Goal: Transaction & Acquisition: Book appointment/travel/reservation

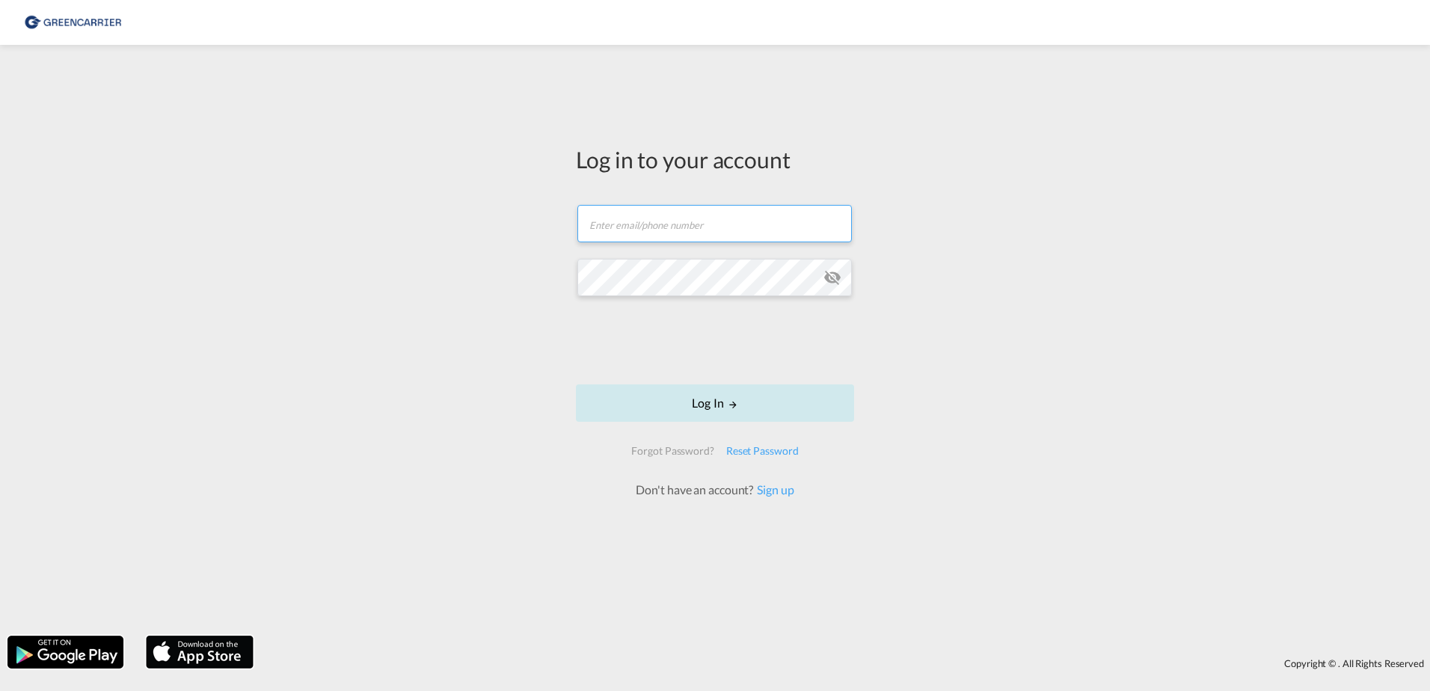
type input "[EMAIL_ADDRESS][DOMAIN_NAME]"
click at [698, 404] on button "Log In" at bounding box center [715, 402] width 278 height 37
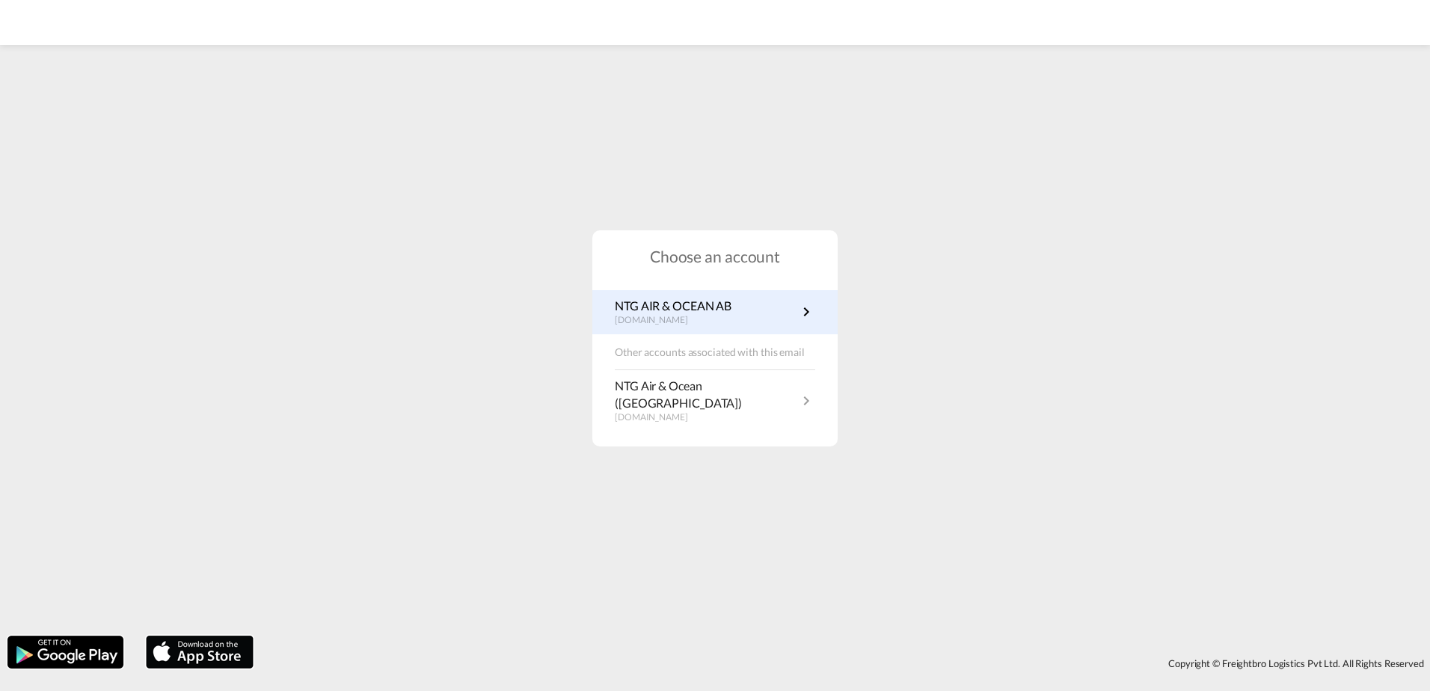
click at [681, 327] on p "[DOMAIN_NAME]" at bounding box center [673, 320] width 117 height 13
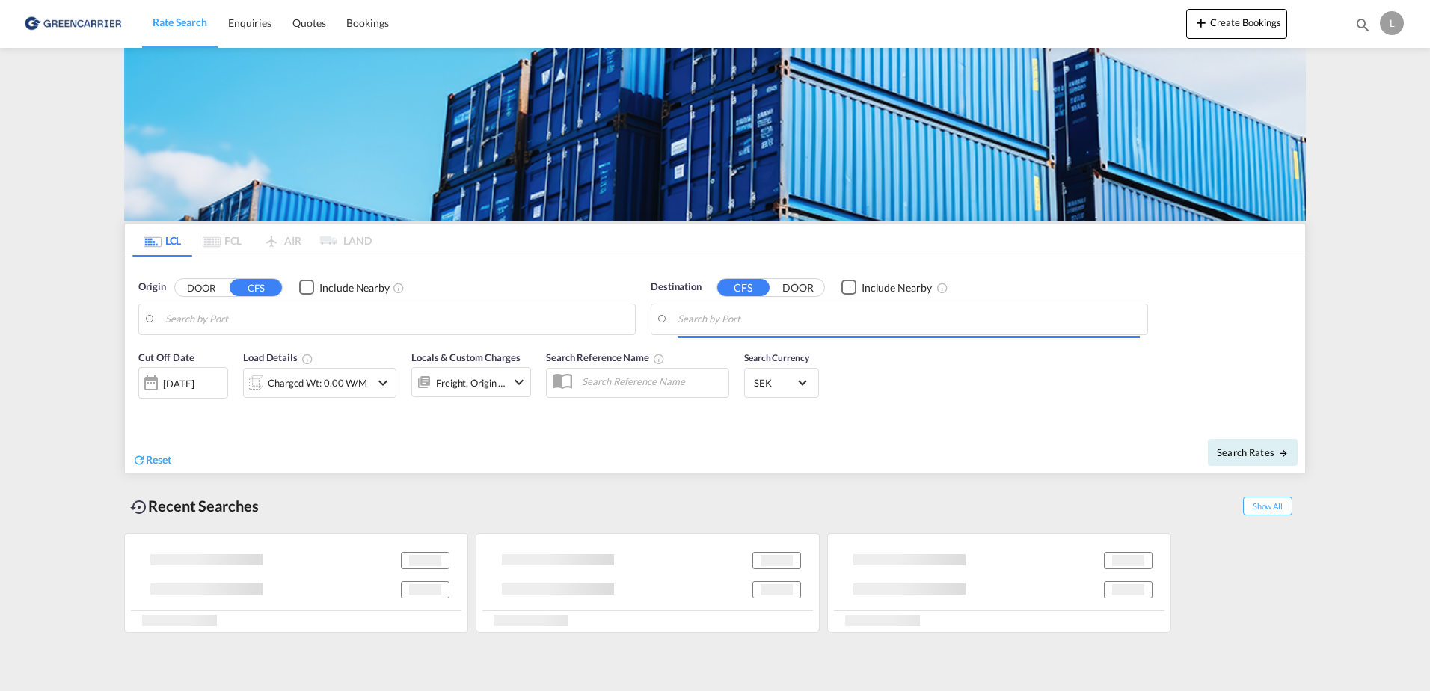
type input "[GEOGRAPHIC_DATA] ([GEOGRAPHIC_DATA]), [GEOGRAPHIC_DATA]"
type input "[GEOGRAPHIC_DATA], AUBNE"
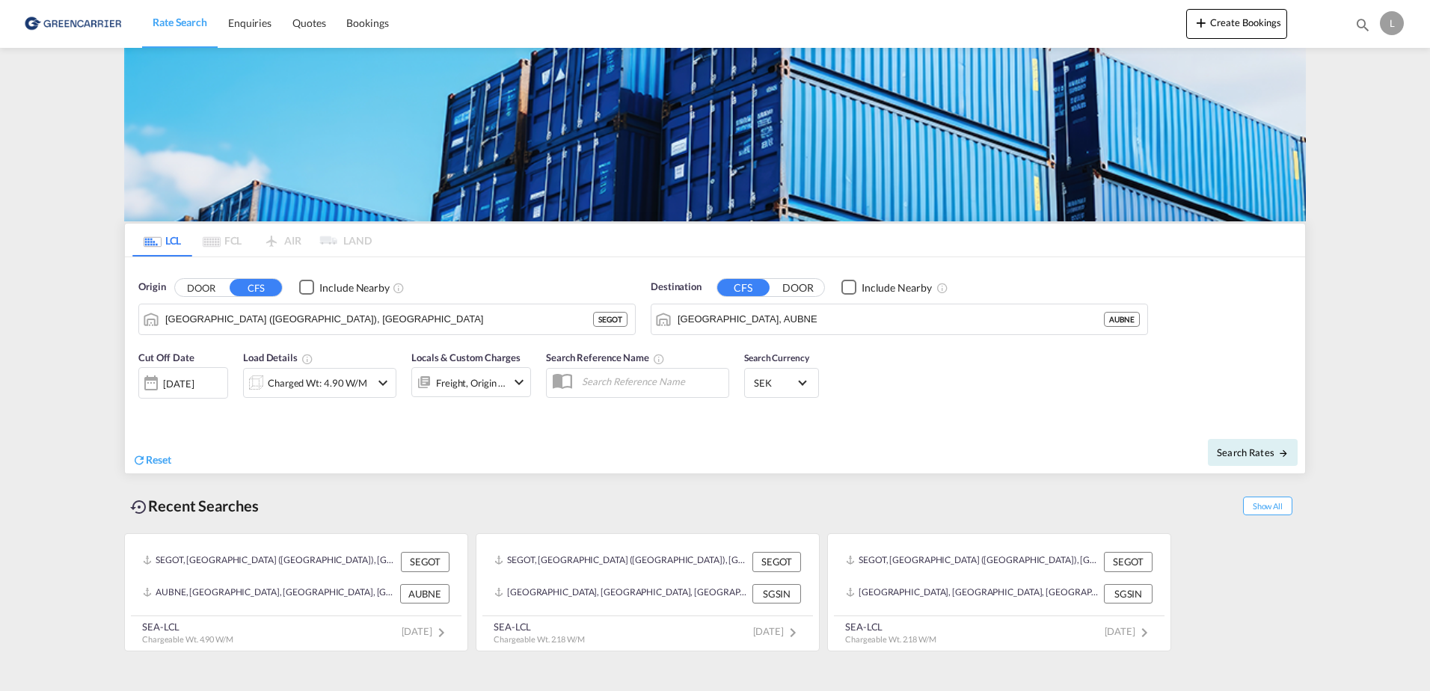
click at [193, 286] on button "DOOR" at bounding box center [201, 287] width 52 height 17
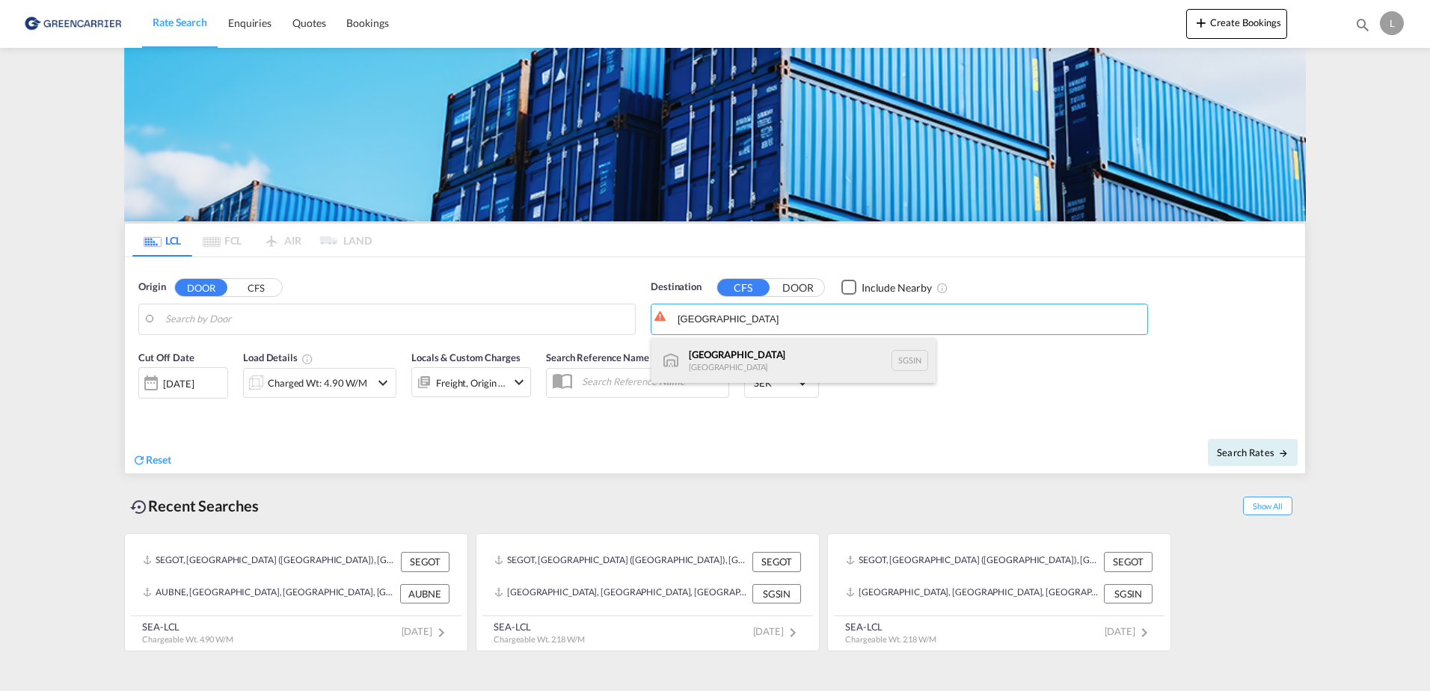
click at [737, 362] on div "Singapore Singapore SGSIN" at bounding box center [793, 360] width 284 height 45
type input "Singapore, SGSIN"
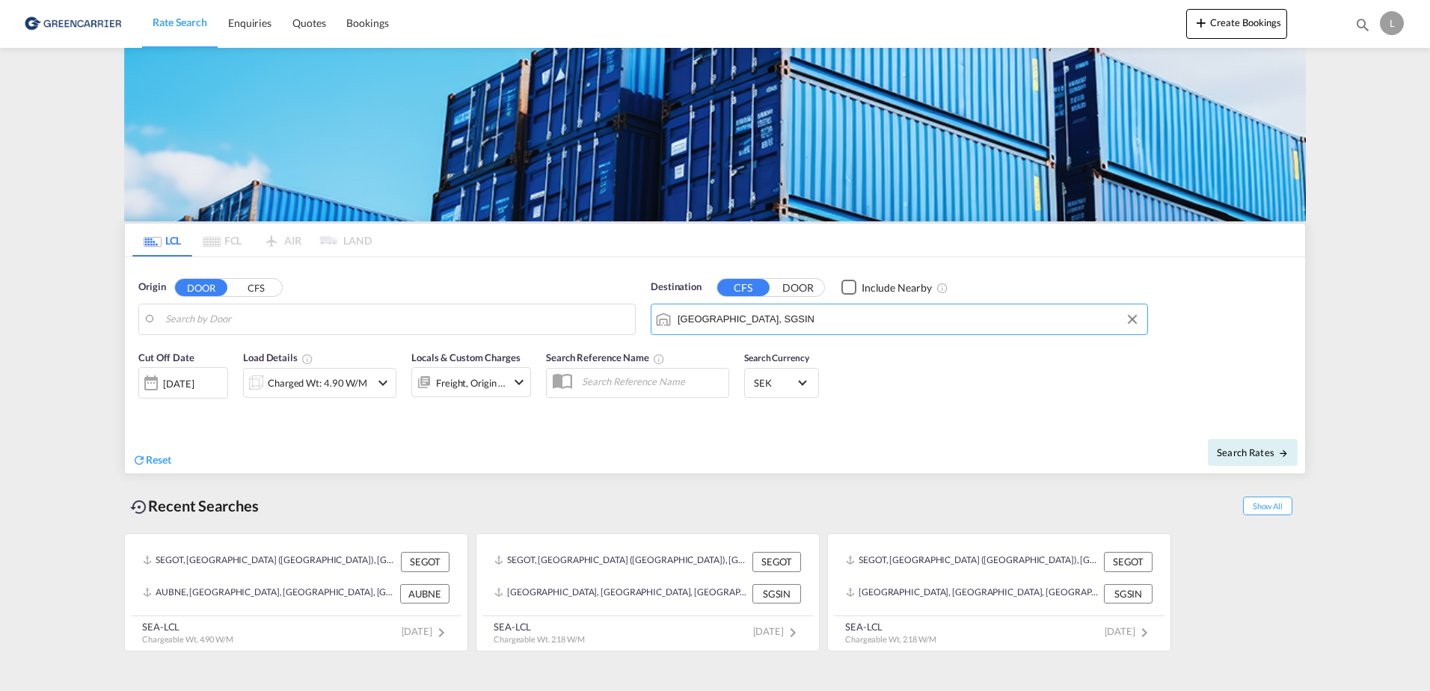
click at [217, 381] on div "24 Sep 2025" at bounding box center [183, 382] width 90 height 31
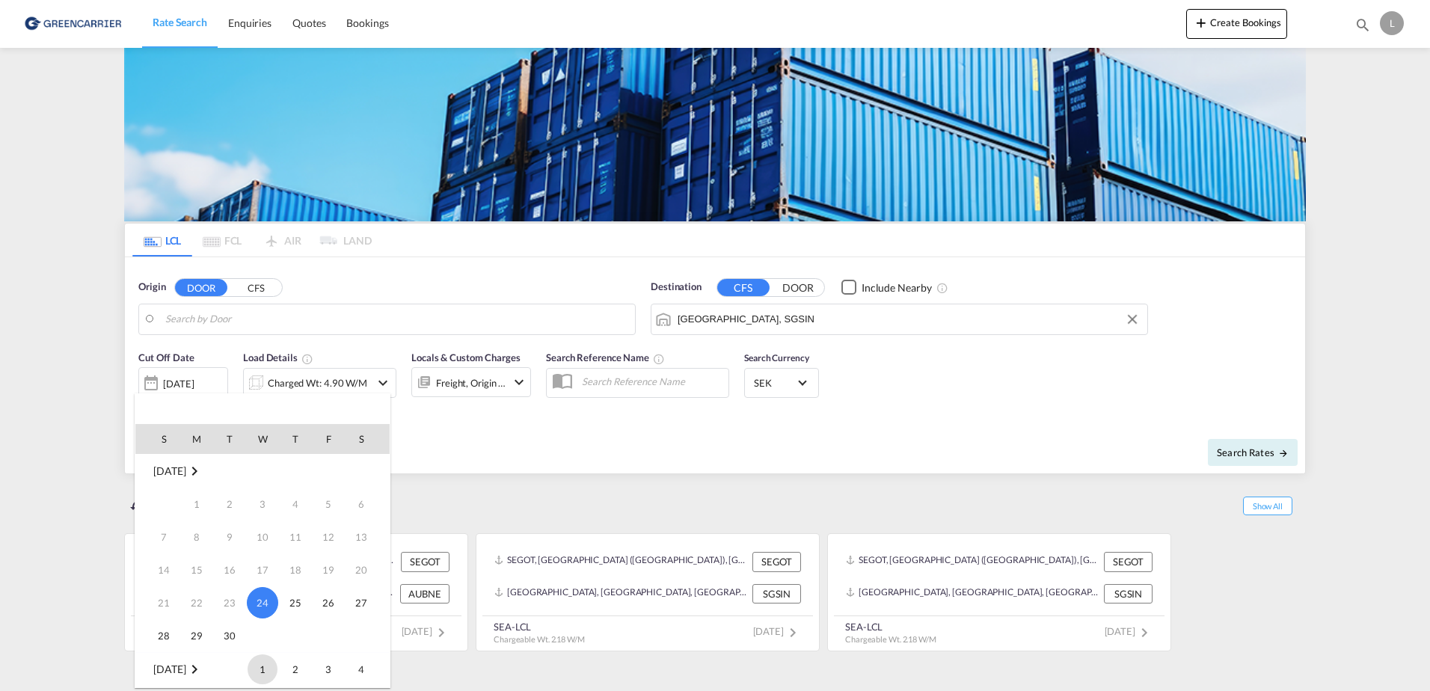
click at [255, 673] on span "1" at bounding box center [262, 669] width 30 height 30
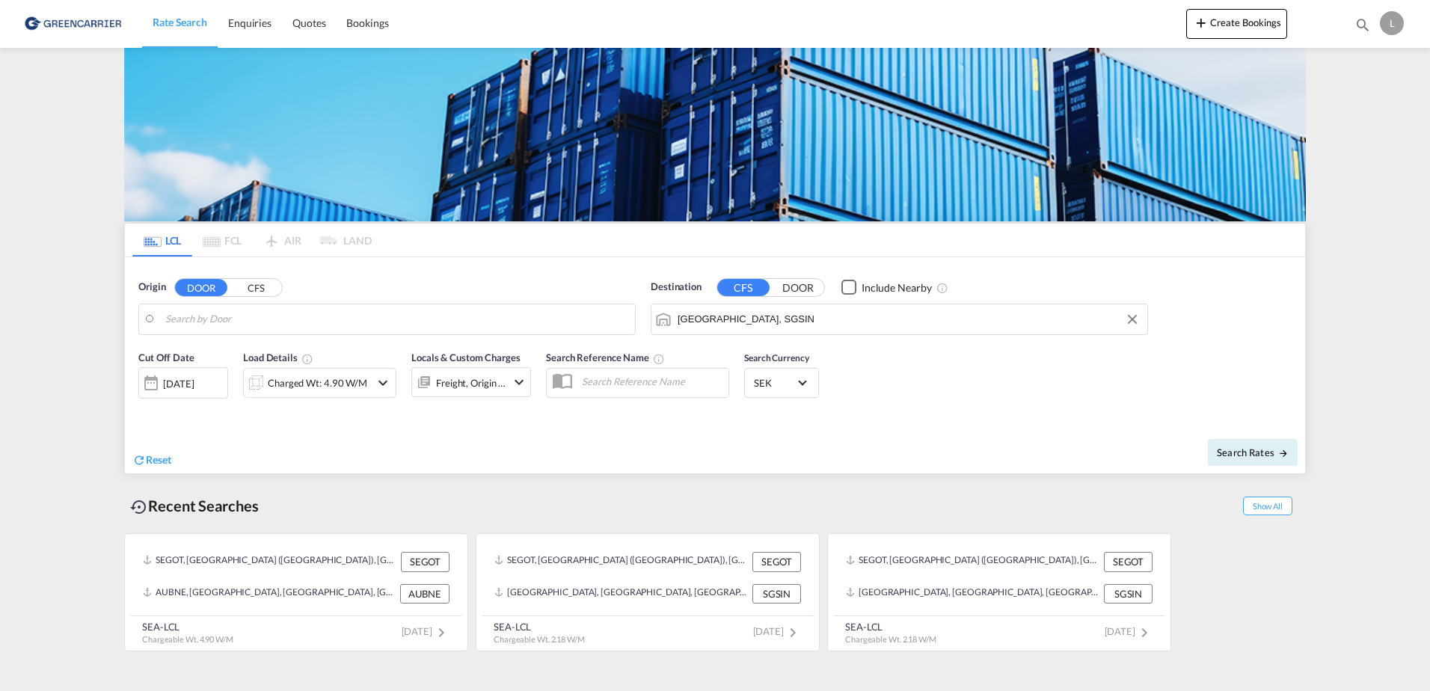
click at [430, 428] on div "Reset" at bounding box center [425, 448] width 586 height 41
click at [517, 380] on md-icon "icon-chevron-down" at bounding box center [519, 382] width 18 height 18
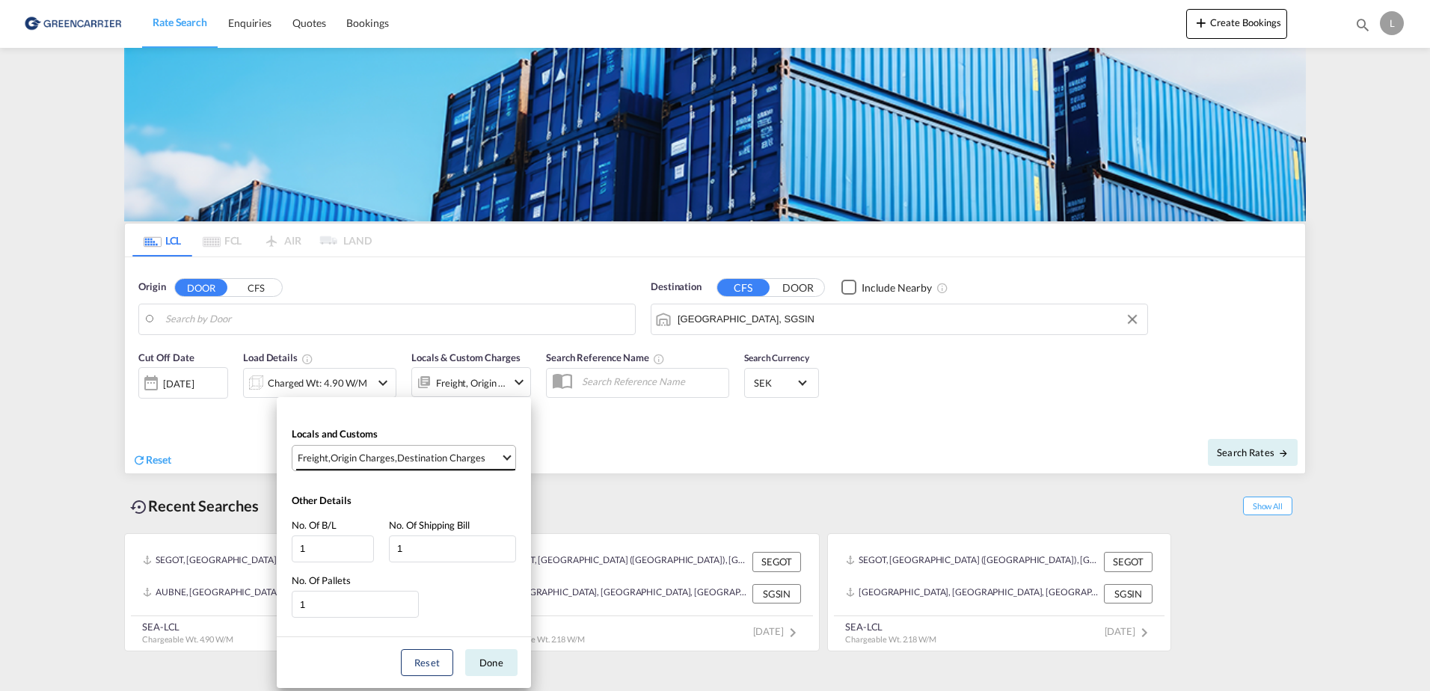
click at [504, 455] on span "Select Locals and Customs: \aFreight, \aOrigin Charges, \aDestination Charges" at bounding box center [506, 456] width 8 height 8
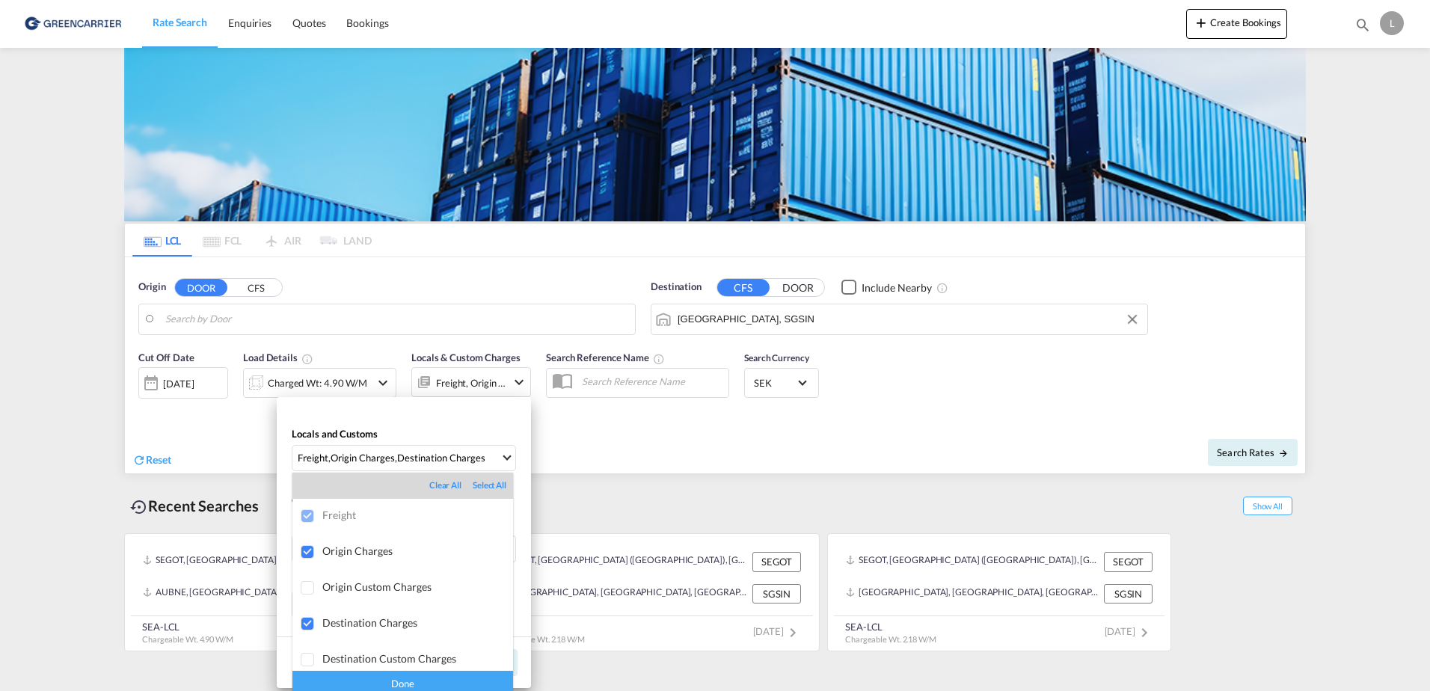
click at [304, 516] on div at bounding box center [308, 516] width 15 height 15
click at [306, 615] on div at bounding box center [308, 616] width 15 height 15
click at [305, 514] on div at bounding box center [308, 509] width 15 height 15
click at [429, 485] on div "Clear All" at bounding box center [450, 485] width 43 height 12
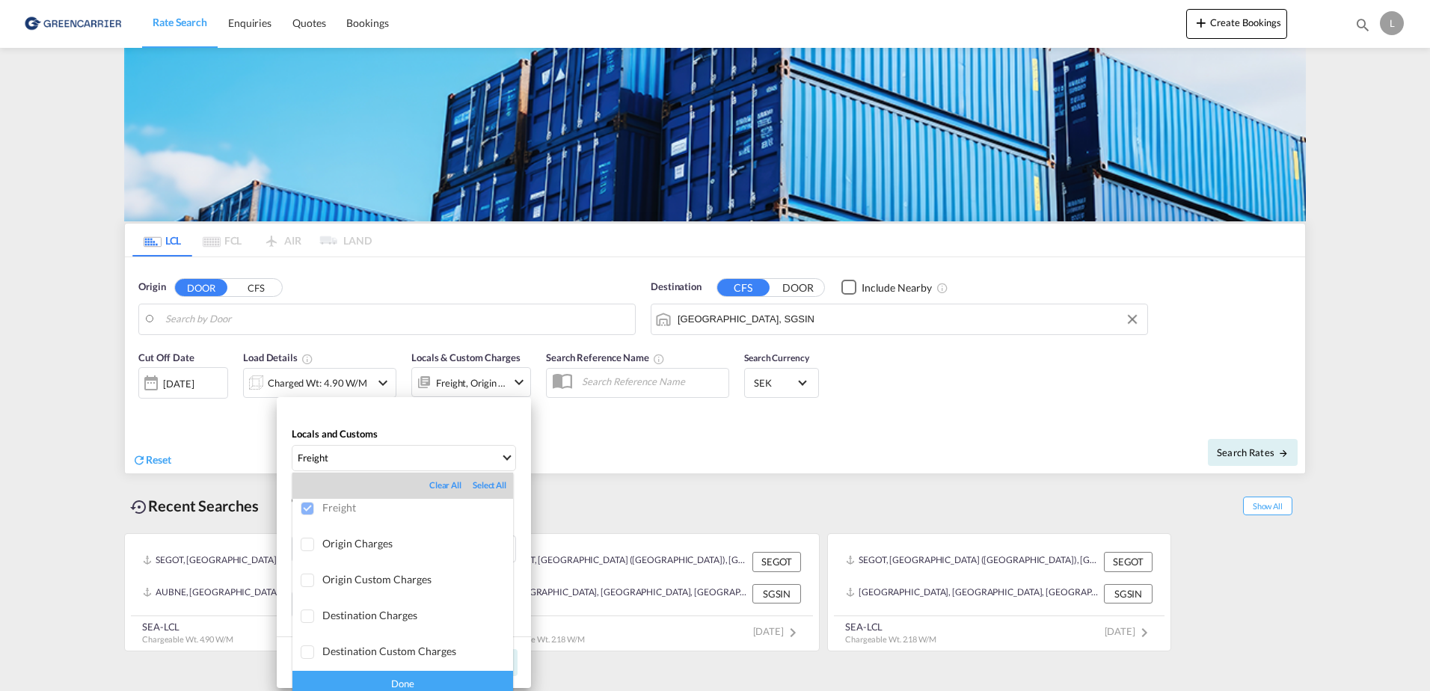
click at [304, 508] on div at bounding box center [308, 509] width 15 height 15
click at [305, 543] on div at bounding box center [308, 545] width 15 height 15
click at [401, 682] on div "Done" at bounding box center [402, 684] width 221 height 26
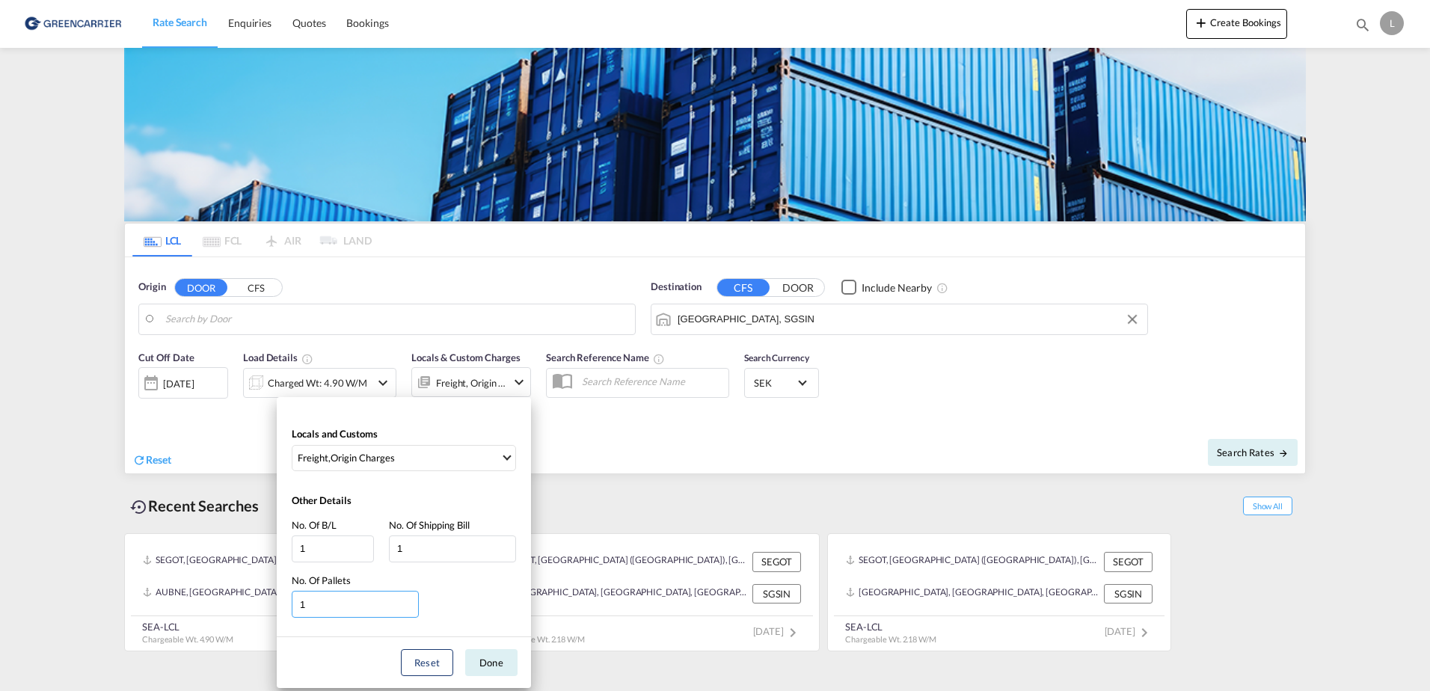
click at [319, 603] on input "1" at bounding box center [355, 604] width 127 height 27
type input "2"
click at [407, 600] on input "2" at bounding box center [355, 604] width 127 height 27
click at [484, 659] on button "Done" at bounding box center [491, 662] width 52 height 27
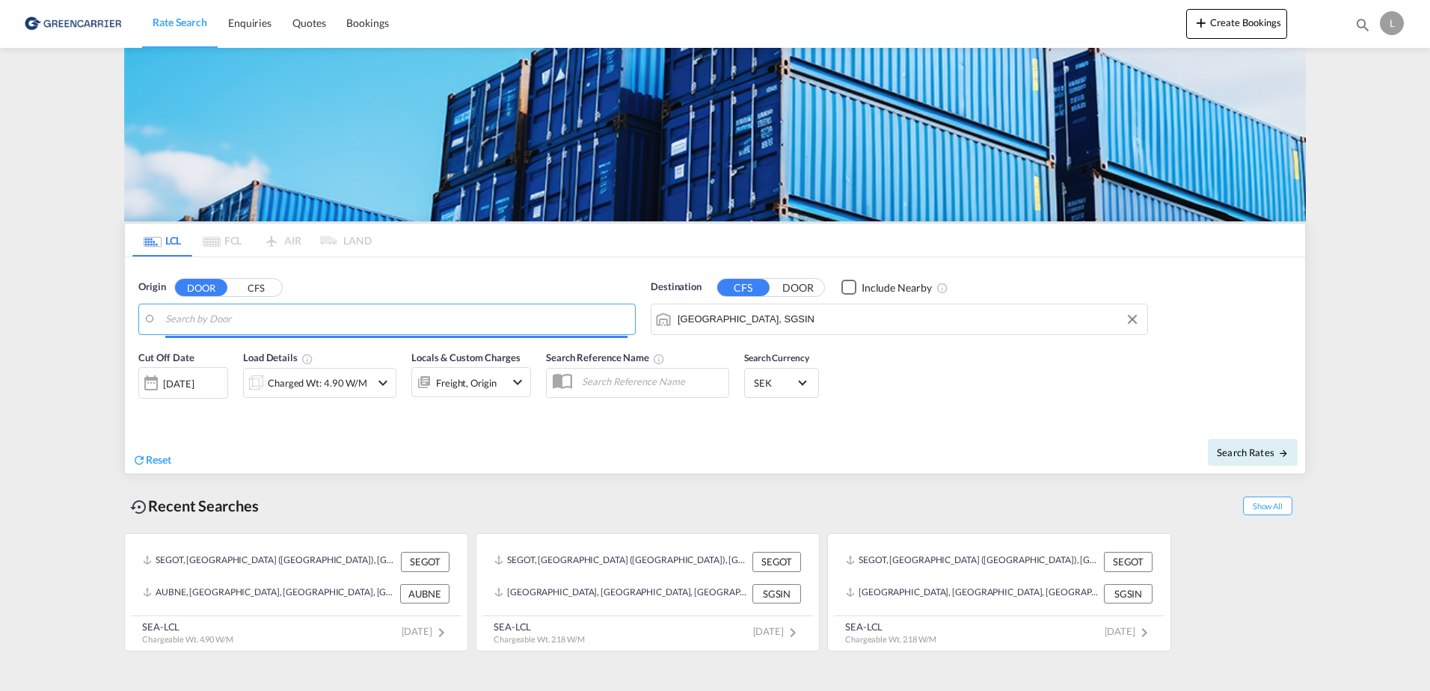
click at [266, 324] on input "Search by Door" at bounding box center [396, 319] width 462 height 22
click at [225, 320] on input "Search by Door" at bounding box center [396, 319] width 462 height 22
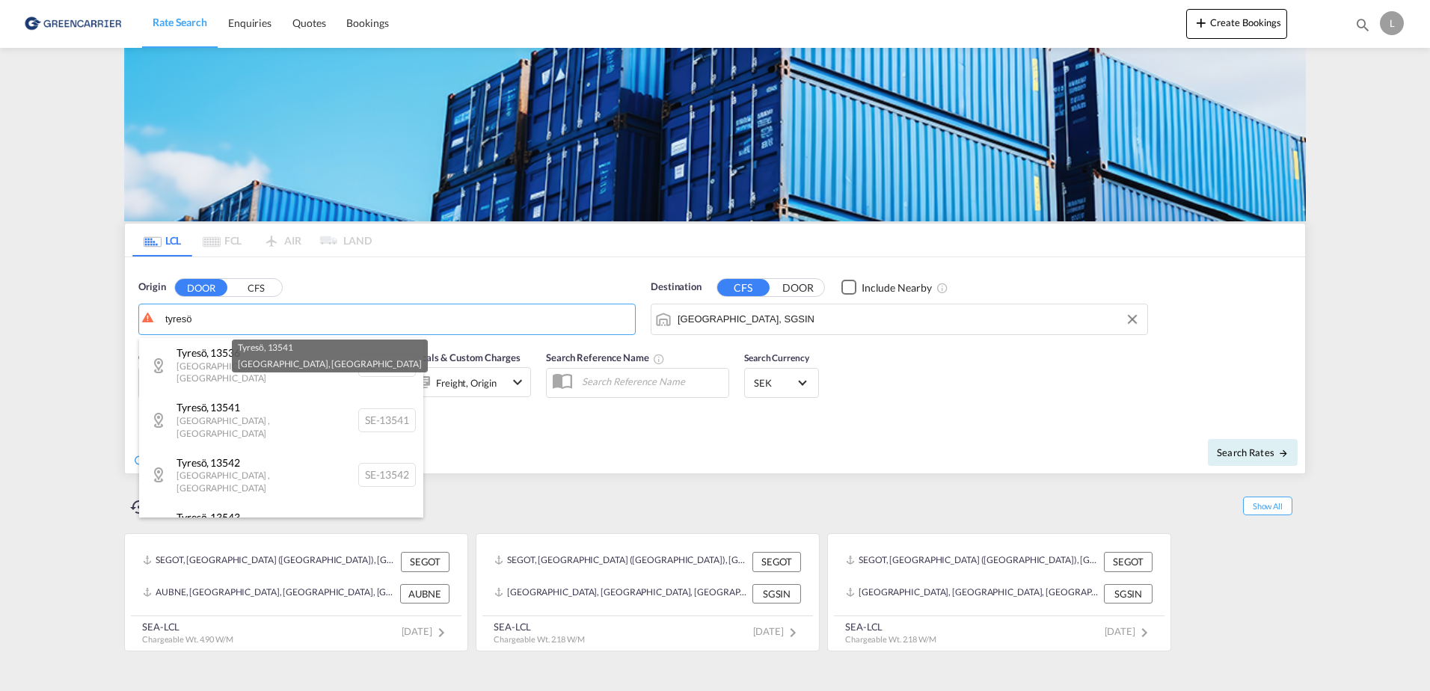
click at [221, 407] on div "Tyresö , 13541 Stockholm , Sweden SE-13541" at bounding box center [281, 420] width 284 height 55
type input "SE-13541, Tyresö, Stockholm"
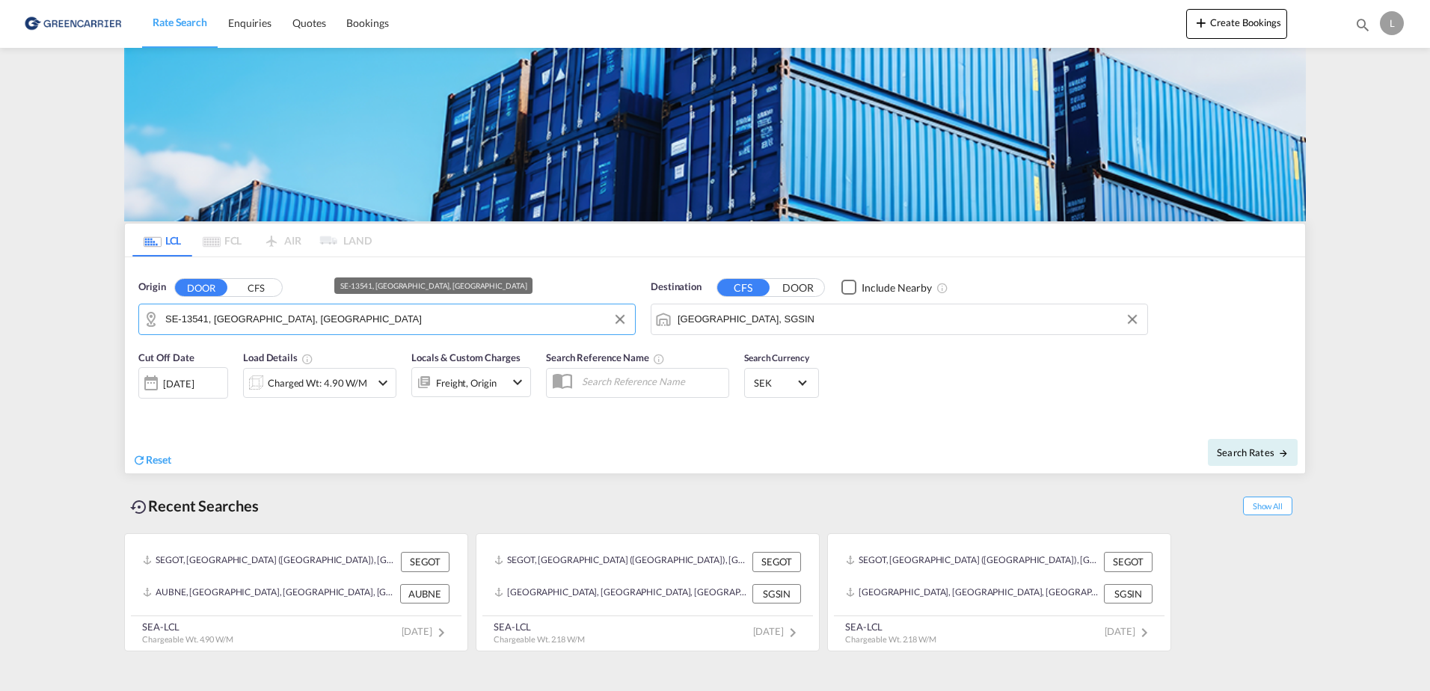
drag, startPoint x: 339, startPoint y: 322, endPoint x: 348, endPoint y: 329, distance: 11.7
click at [339, 322] on input "SE-13541, Tyresö, Stockholm" at bounding box center [396, 319] width 462 height 22
click at [1258, 446] on span "Search Rates" at bounding box center [1252, 452] width 72 height 12
type input "13541 to SGSIN / 1 Oct 2025"
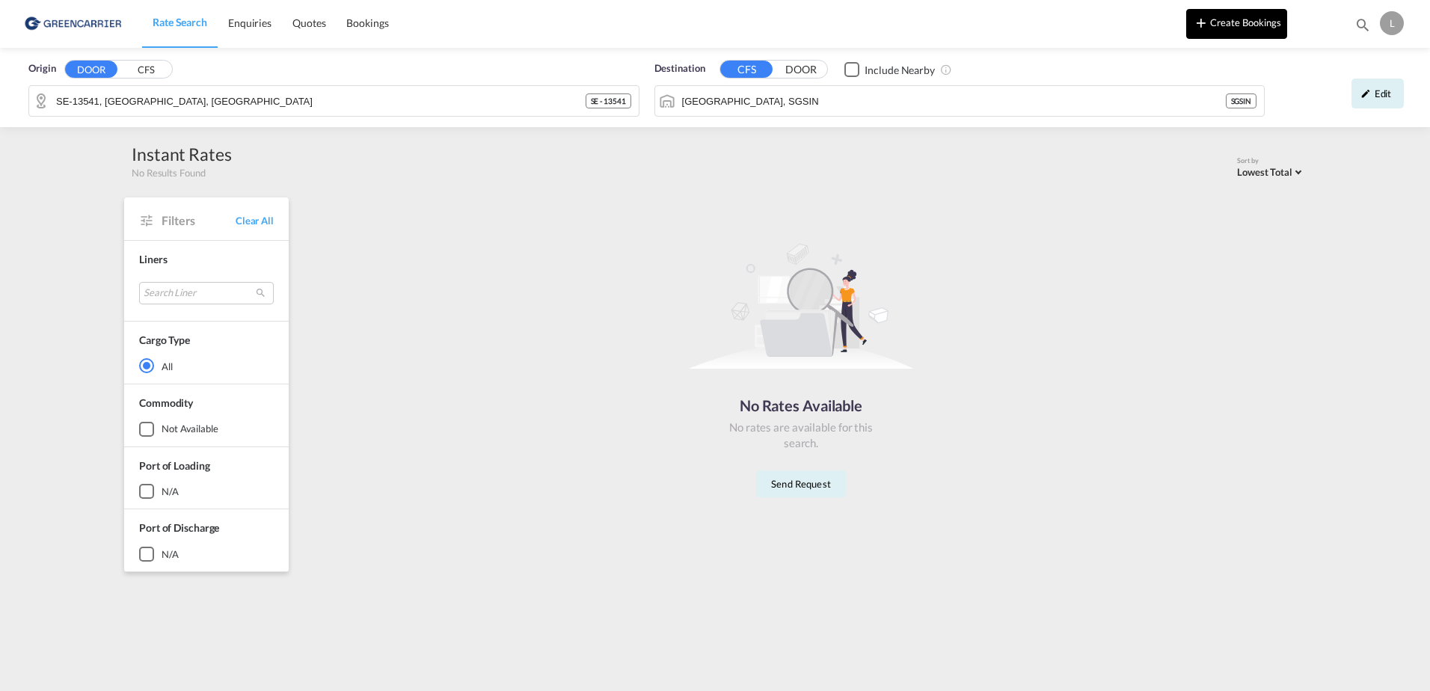
click at [1246, 24] on button "Create Bookings" at bounding box center [1236, 24] width 101 height 30
